Goal: Use online tool/utility: Utilize a website feature to perform a specific function

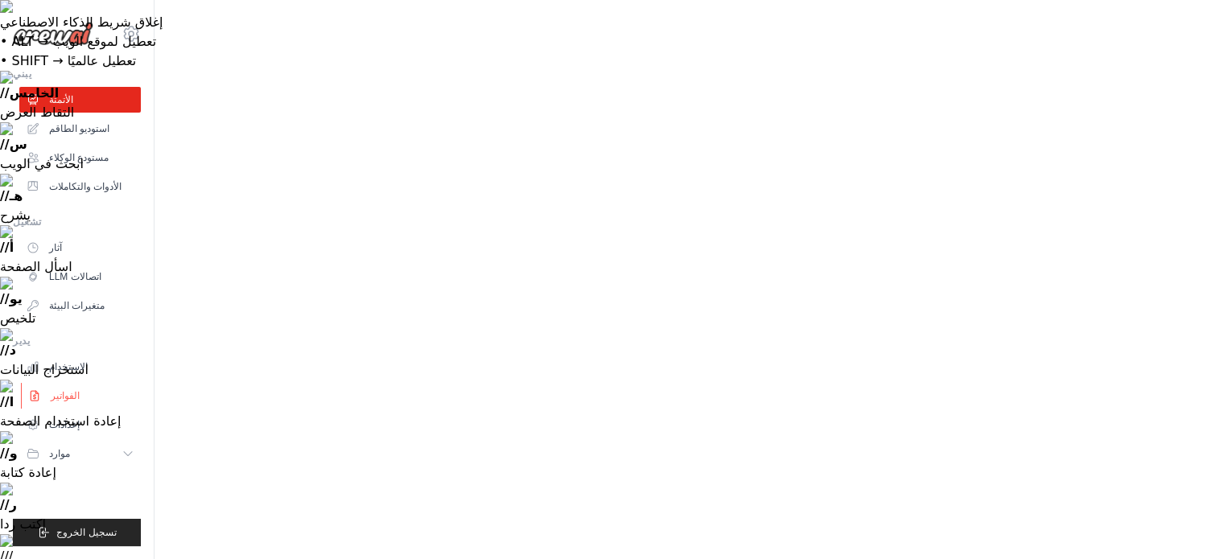
click at [71, 394] on font "الفواتير" at bounding box center [65, 395] width 29 height 11
click at [97, 283] on font "اتصالات LLM" at bounding box center [77, 276] width 52 height 13
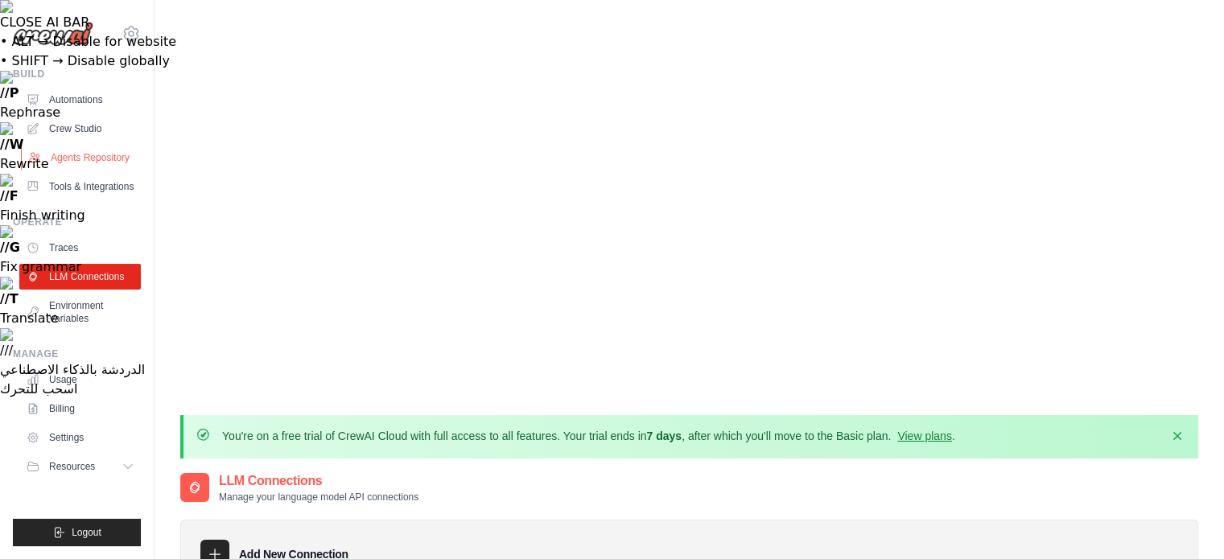
click at [73, 151] on link "Agents Repository" at bounding box center [82, 158] width 122 height 26
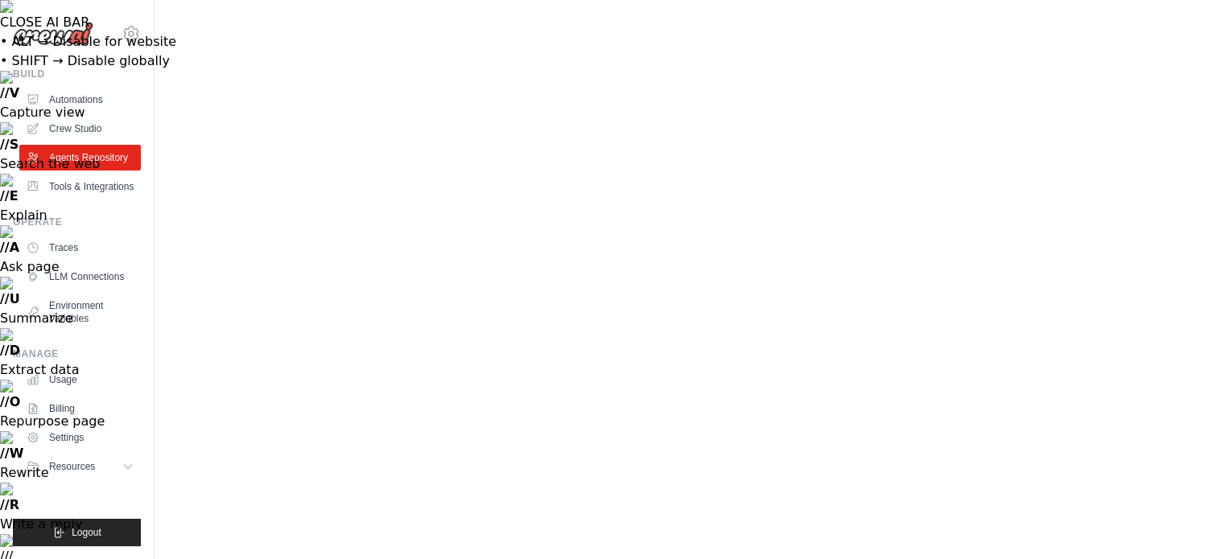
click at [67, 136] on link "Crew Studio" at bounding box center [82, 129] width 122 height 26
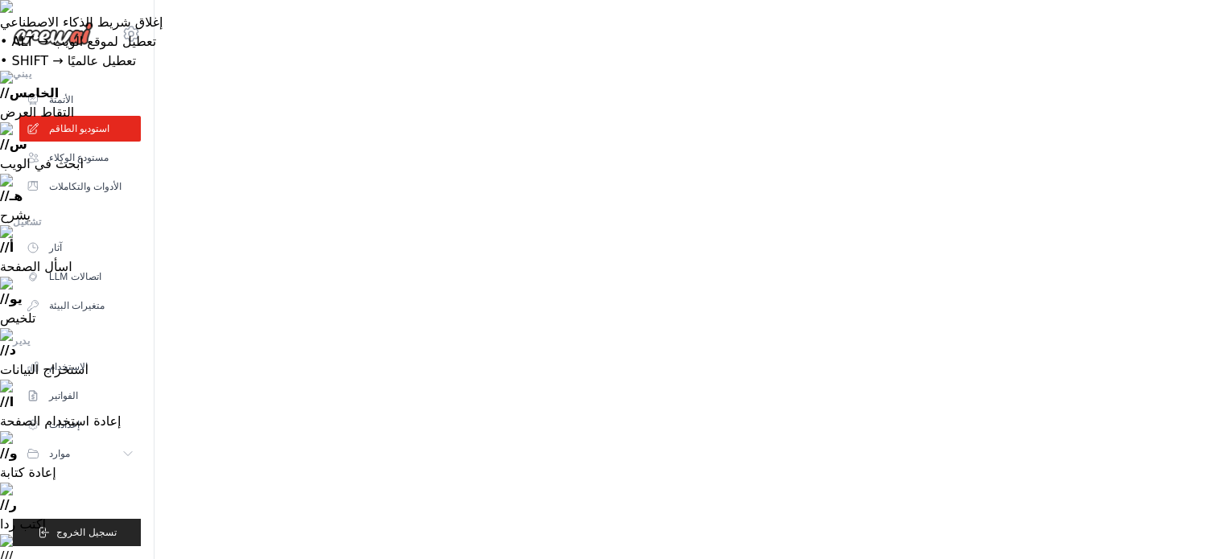
click at [70, 95] on link "الأتمتة" at bounding box center [80, 100] width 122 height 26
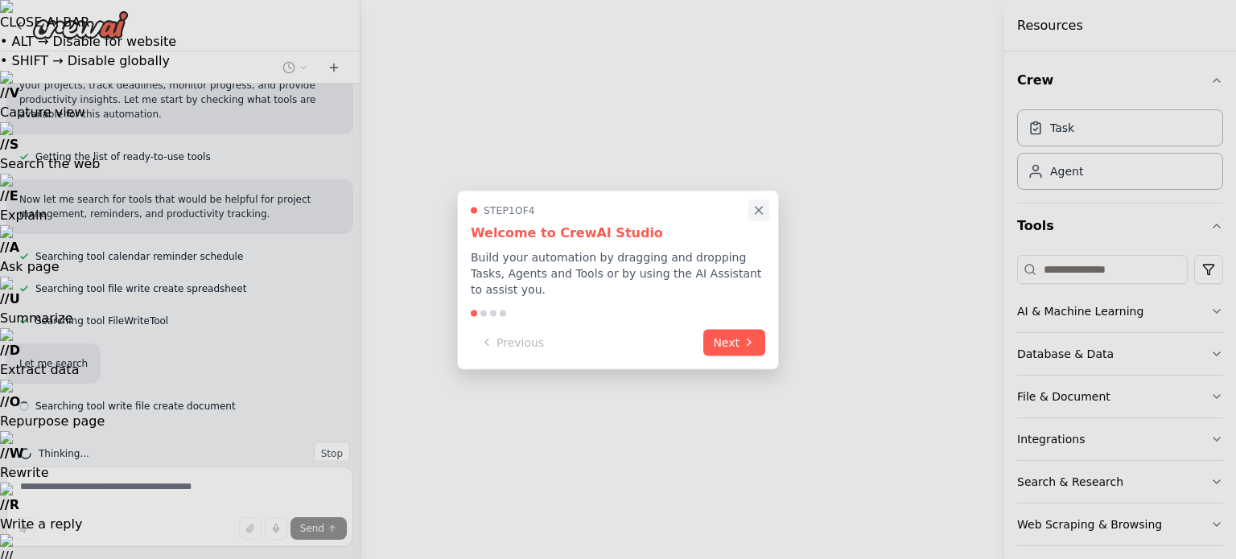
scroll to position [180, 0]
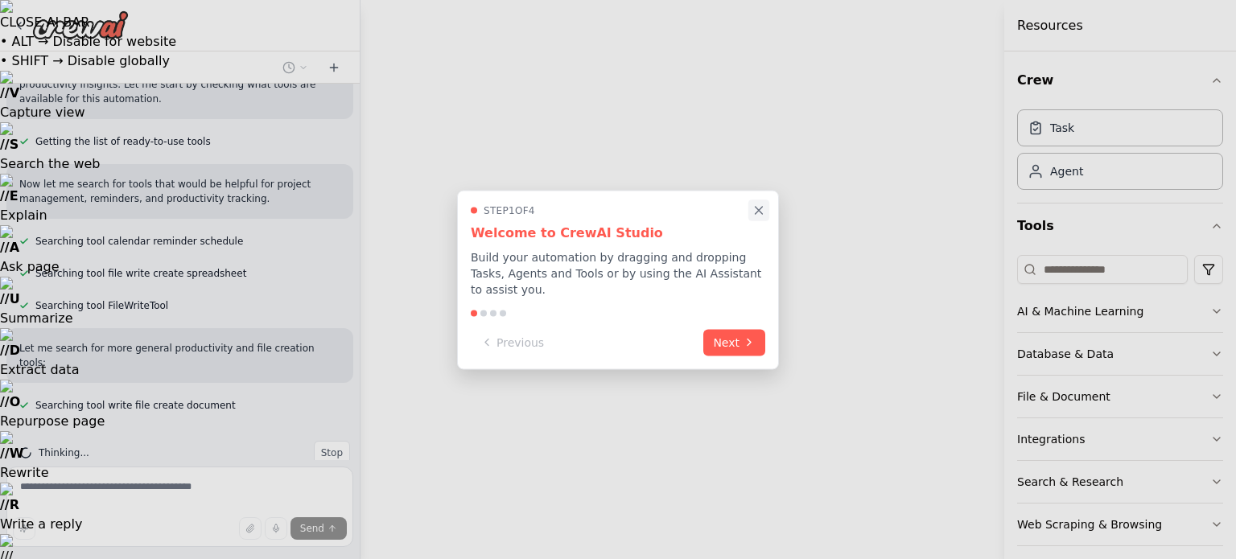
click at [765, 217] on icon "Close walkthrough" at bounding box center [759, 210] width 14 height 14
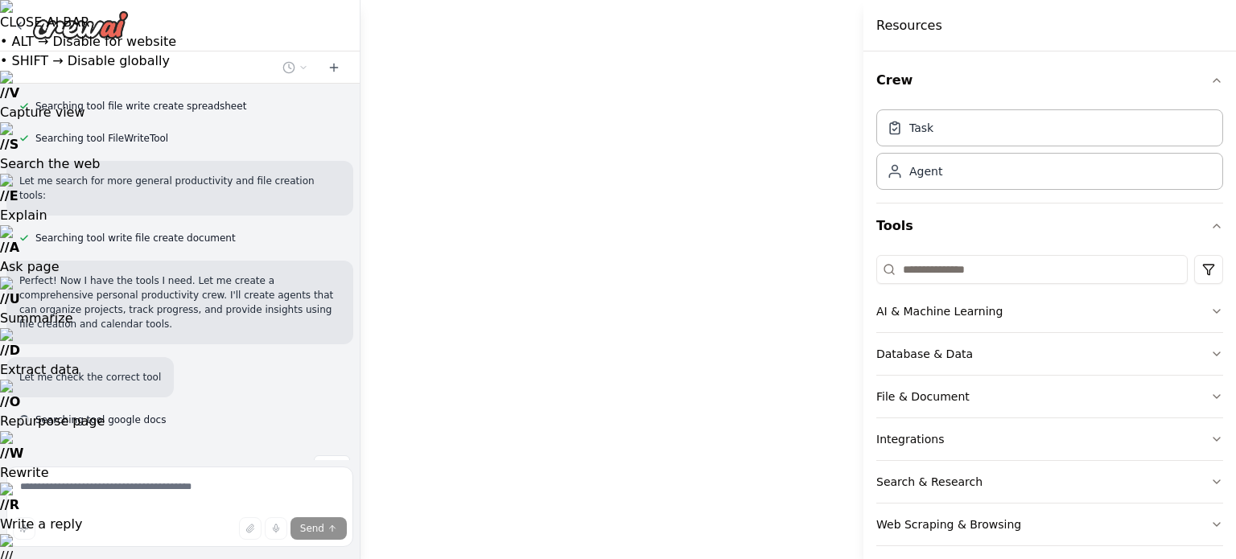
scroll to position [362, 0]
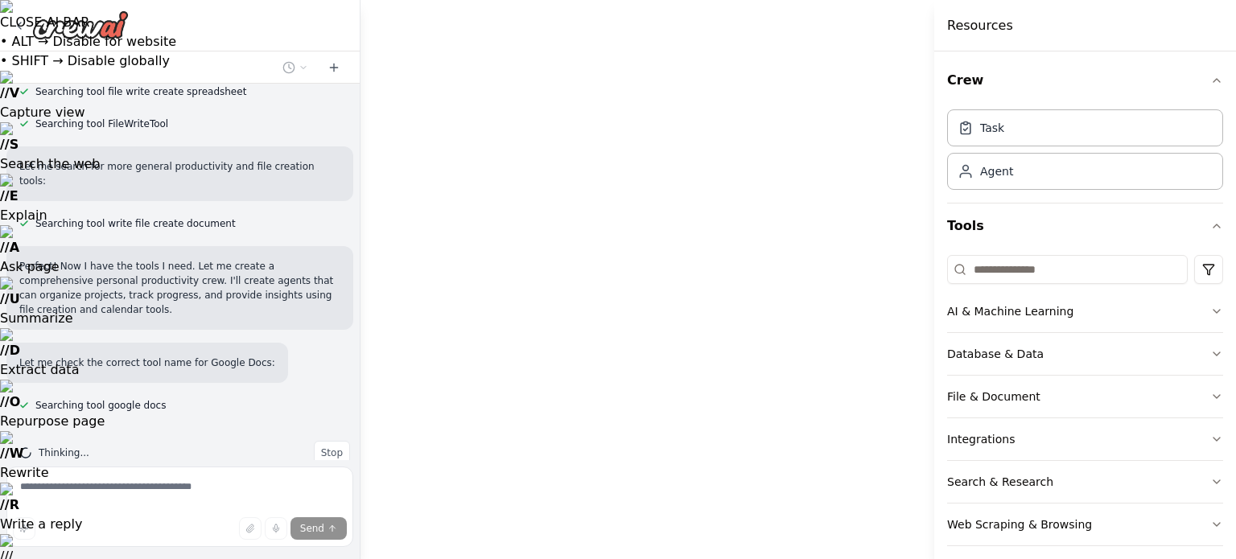
click at [941, 361] on div at bounding box center [938, 279] width 6 height 559
